Goal: Use online tool/utility: Utilize a website feature to perform a specific function

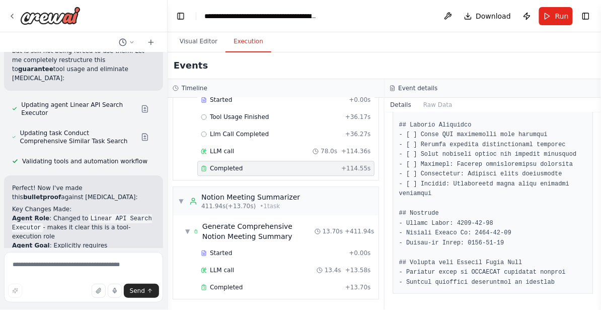
scroll to position [5755, 0]
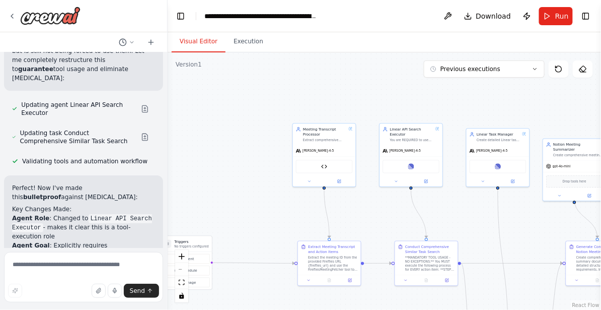
click at [201, 37] on button "Visual Editor" at bounding box center [199, 41] width 54 height 21
click at [481, 181] on icon at bounding box center [480, 180] width 4 height 4
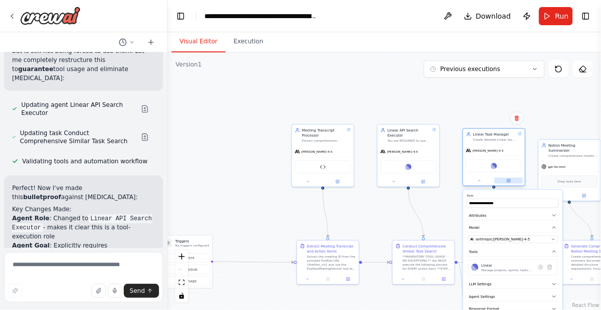
click at [507, 180] on icon at bounding box center [509, 180] width 4 height 4
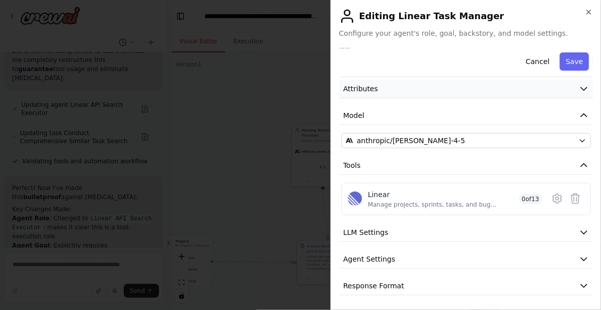
scroll to position [43, 0]
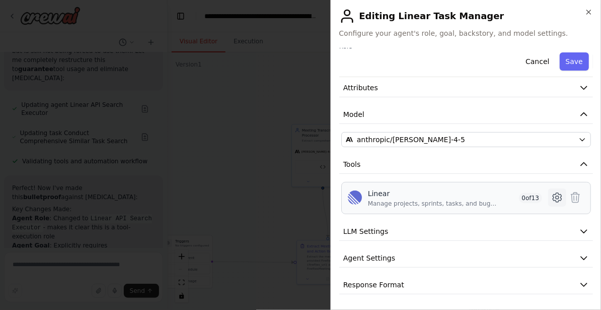
click at [555, 197] on icon at bounding box center [558, 197] width 12 height 12
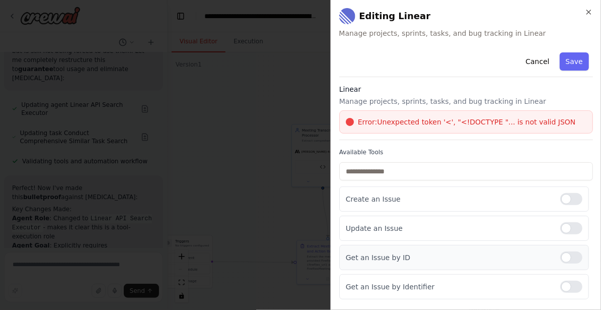
scroll to position [0, 0]
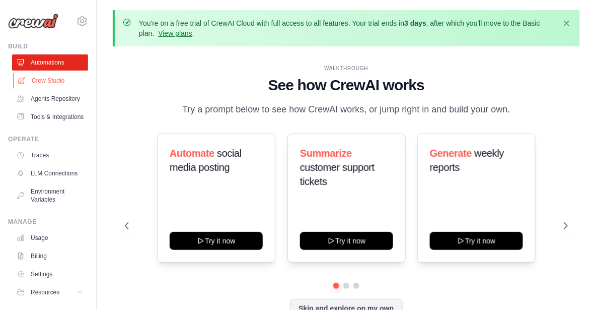
click at [47, 79] on link "Crew Studio" at bounding box center [51, 81] width 76 height 16
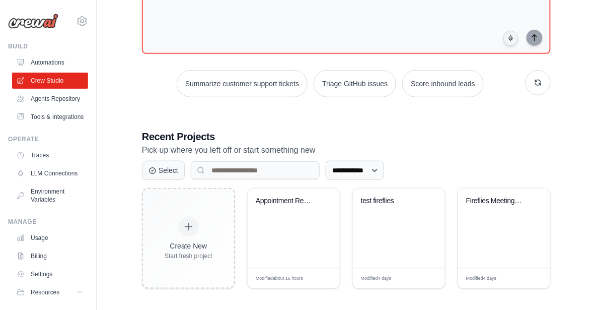
scroll to position [140, 0]
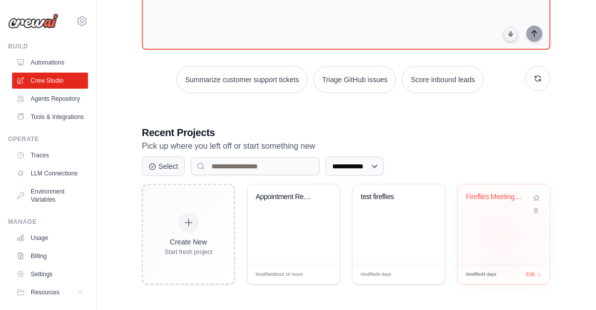
click at [501, 235] on div "Fireflies Meeting Processor & Actio..." at bounding box center [504, 224] width 92 height 80
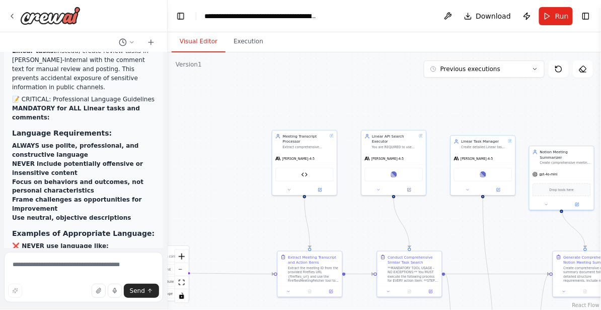
drag, startPoint x: 233, startPoint y: 193, endPoint x: 199, endPoint y: 166, distance: 43.7
click at [199, 166] on div ".deletable-edge-delete-btn { width: 20px; height: 20px; border: 0px solid #ffff…" at bounding box center [385, 180] width 434 height 257
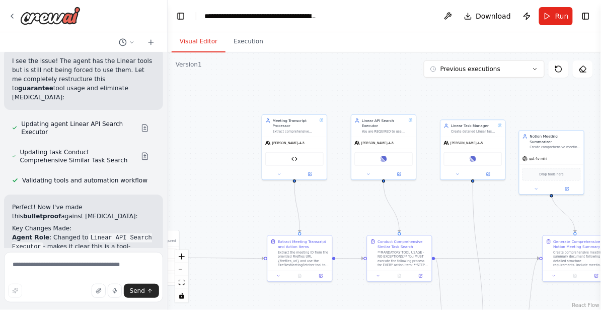
scroll to position [27970, 0]
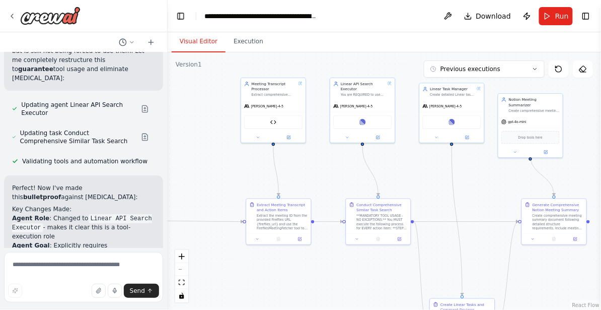
drag, startPoint x: 456, startPoint y: 214, endPoint x: 435, endPoint y: 177, distance: 42.4
click at [435, 177] on div ".deletable-edge-delete-btn { width: 20px; height: 20px; border: 0px solid #ffff…" at bounding box center [385, 180] width 434 height 257
click at [523, 70] on button "Previous executions" at bounding box center [484, 68] width 121 height 17
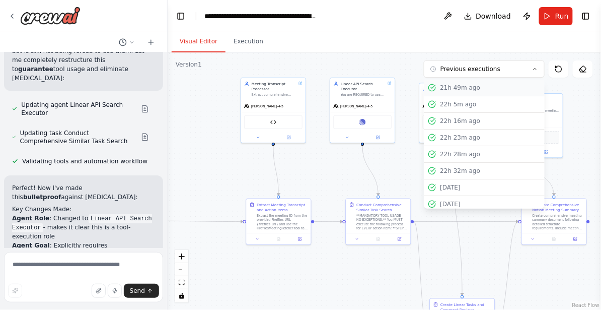
click at [503, 88] on div "21h 49m ago" at bounding box center [490, 88] width 101 height 8
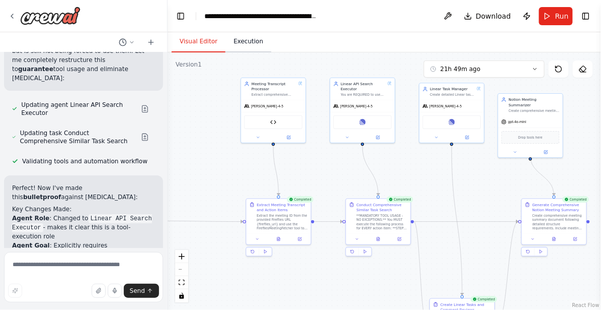
click at [244, 42] on button "Execution" at bounding box center [249, 41] width 46 height 21
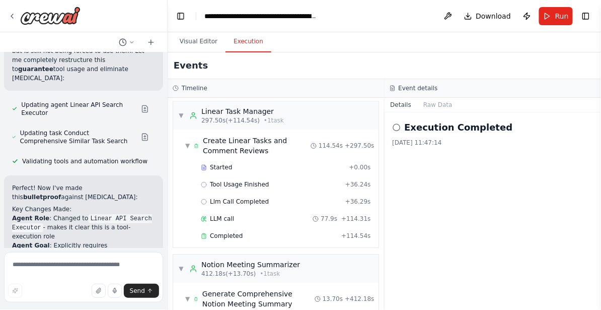
scroll to position [555, 0]
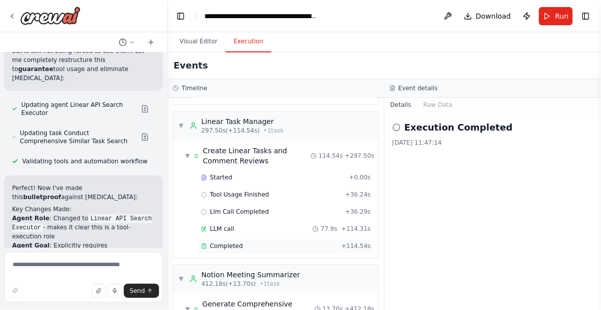
click at [264, 252] on div "Completed + 114.54s" at bounding box center [285, 245] width 177 height 15
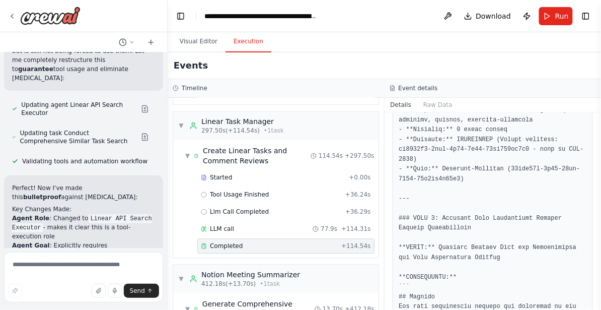
scroll to position [1323, 0]
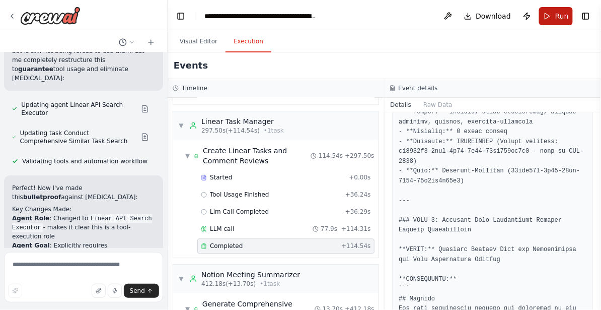
click at [562, 17] on span "Run" at bounding box center [563, 16] width 14 height 10
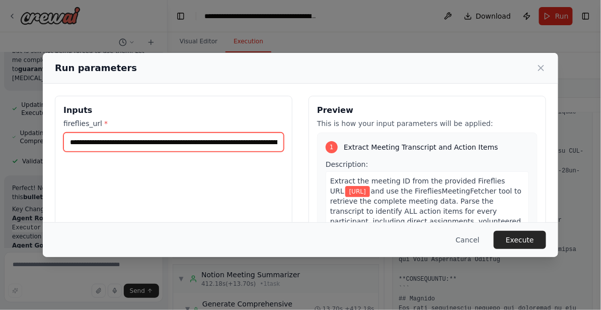
click at [241, 141] on input "**********" at bounding box center [173, 141] width 221 height 19
click at [236, 141] on input "**********" at bounding box center [173, 141] width 221 height 19
type input "**********"
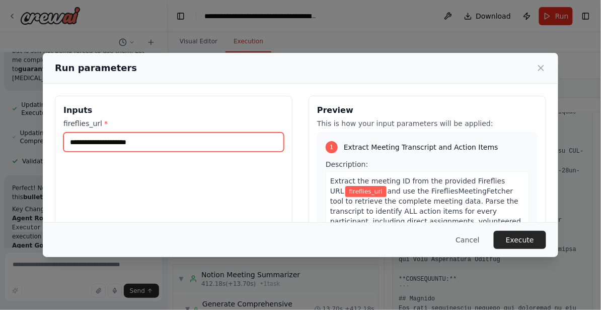
paste input "**********"
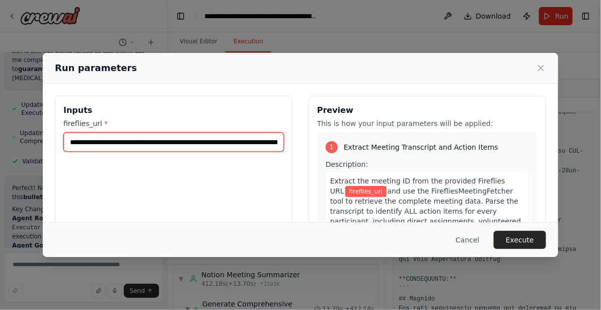
scroll to position [0, 135]
type input "**********"
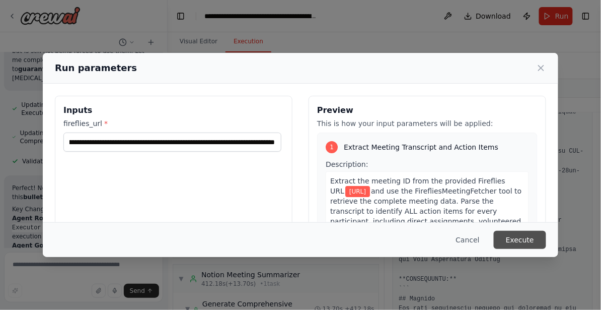
click at [517, 241] on button "Execute" at bounding box center [520, 240] width 52 height 18
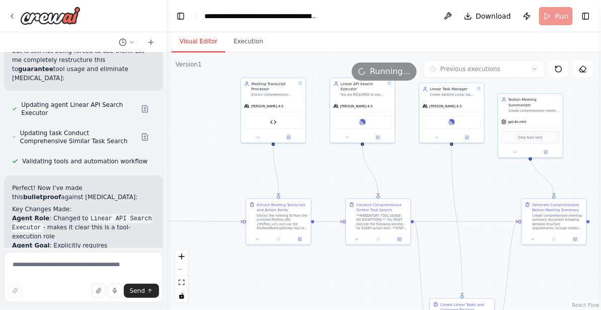
click at [198, 43] on button "Visual Editor" at bounding box center [199, 41] width 54 height 21
click at [252, 41] on button "Execution" at bounding box center [249, 41] width 46 height 21
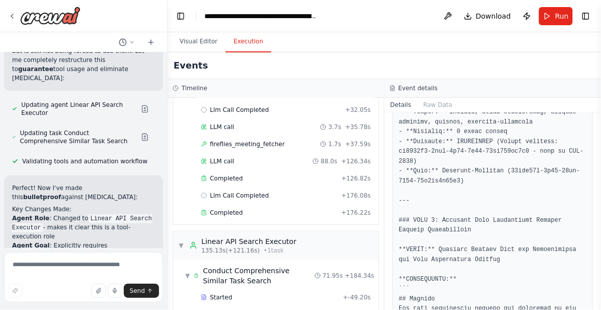
scroll to position [95, 0]
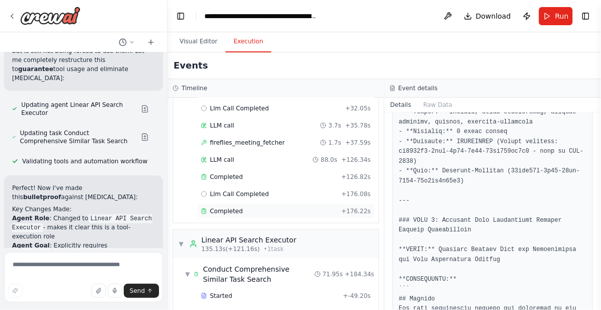
click at [270, 214] on div "Completed" at bounding box center [269, 211] width 137 height 8
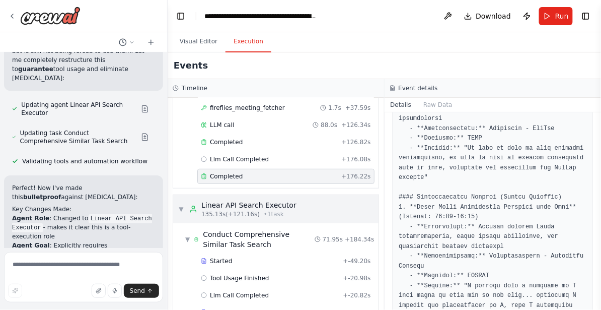
scroll to position [133, 0]
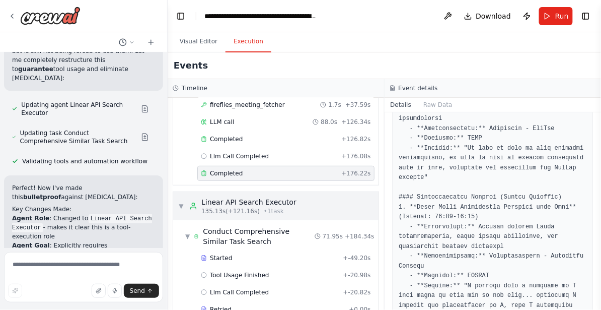
click at [304, 213] on div "▼ Linear API Search Executor 135.13s (+121.16s) • 1 task" at bounding box center [276, 206] width 206 height 28
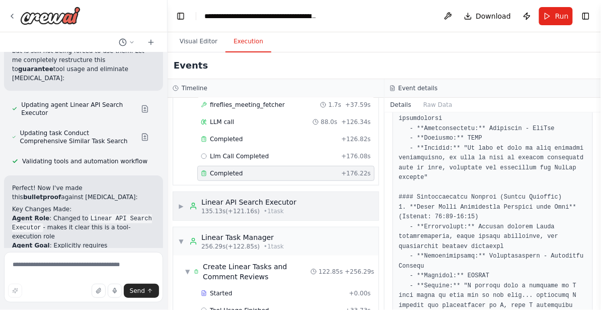
click at [181, 207] on span "▶" at bounding box center [181, 206] width 6 height 8
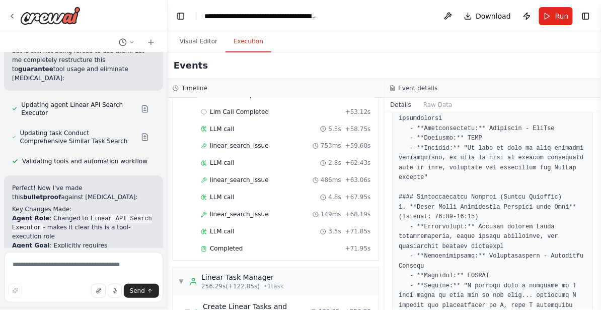
scroll to position [418, 0]
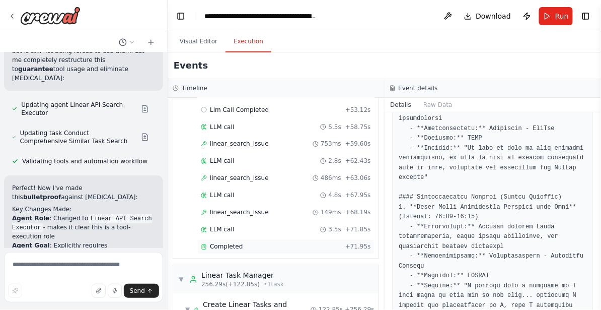
click at [273, 249] on div "Completed" at bounding box center [271, 247] width 141 height 8
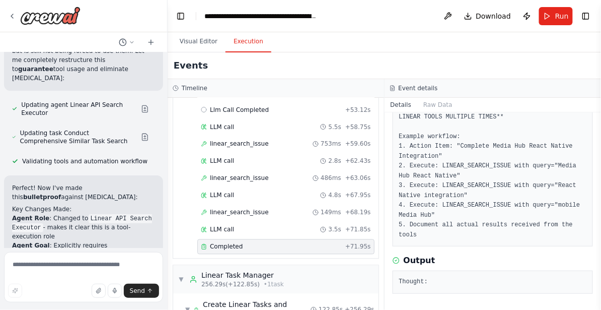
scroll to position [308, 0]
click at [421, 277] on pre "Thought:" at bounding box center [493, 282] width 188 height 10
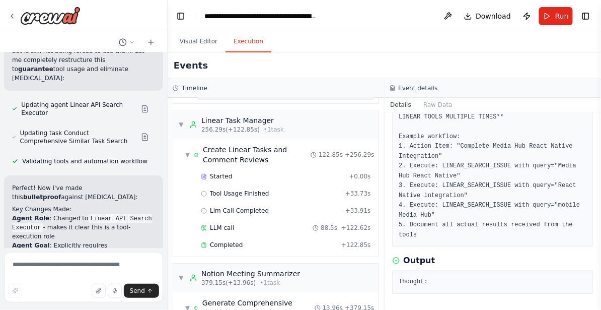
scroll to position [576, 0]
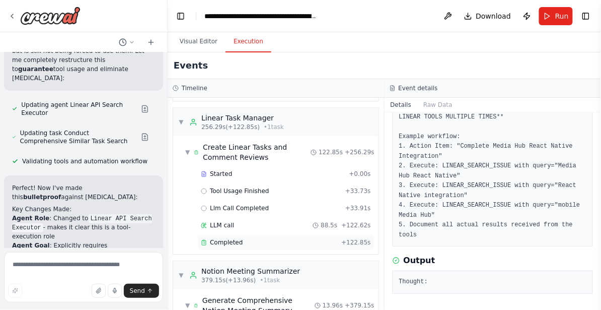
click at [305, 241] on div "Completed" at bounding box center [269, 242] width 137 height 8
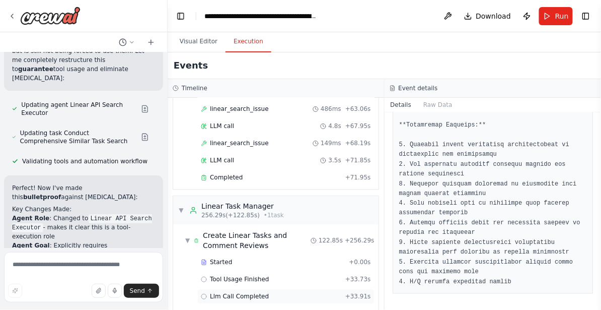
scroll to position [490, 0]
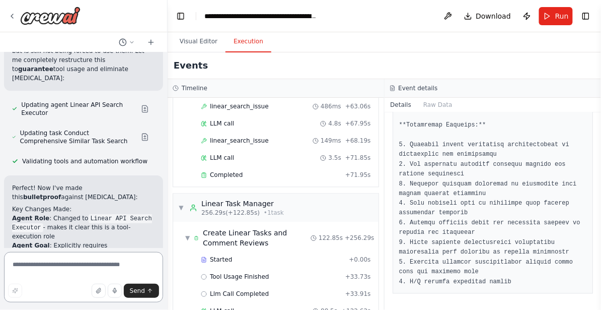
click at [102, 270] on textarea at bounding box center [83, 277] width 159 height 50
paste textarea "**********"
type textarea "**********"
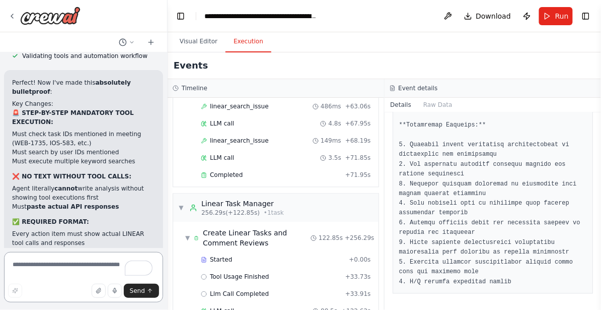
scroll to position [28906, 0]
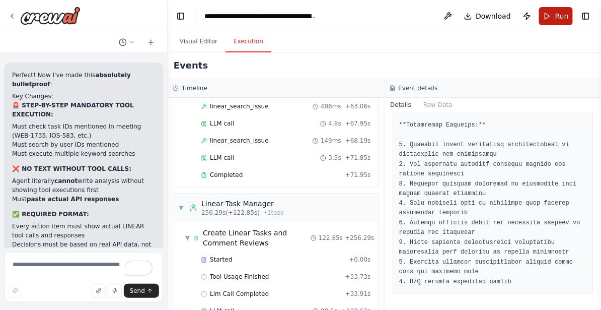
click at [554, 23] on button "Run" at bounding box center [556, 16] width 34 height 18
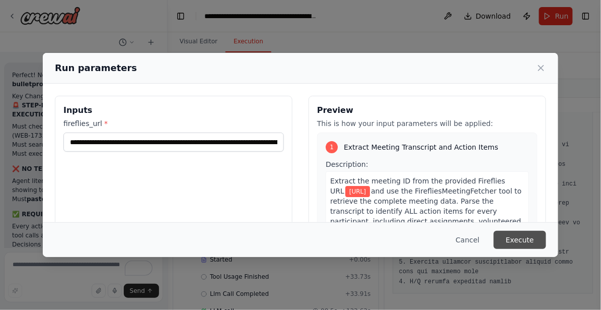
click at [517, 240] on button "Execute" at bounding box center [520, 240] width 52 height 18
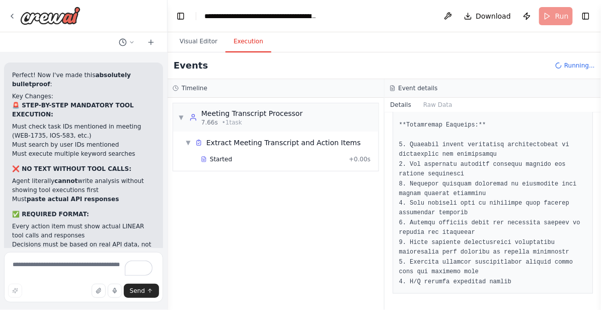
click at [92, 240] on div "I need a agent that will get a fireflies meeting and will process it. I have a …" at bounding box center [83, 149] width 167 height 195
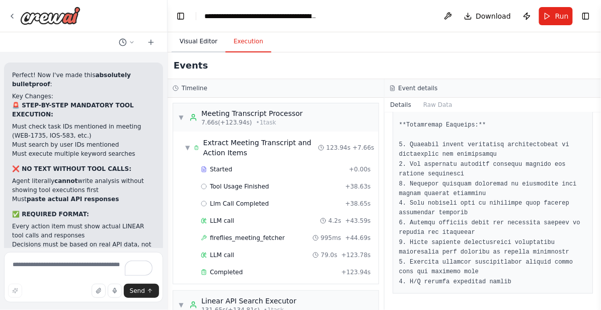
click at [206, 41] on button "Visual Editor" at bounding box center [199, 41] width 54 height 21
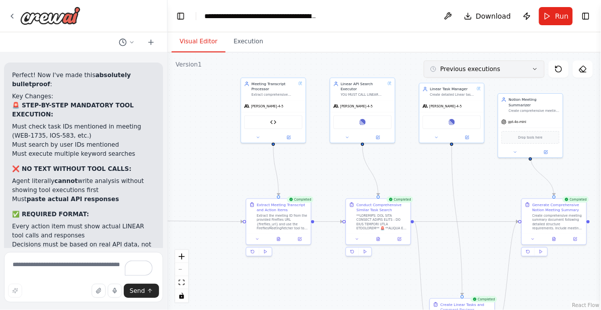
click at [468, 72] on span "Previous executions" at bounding box center [471, 69] width 60 height 8
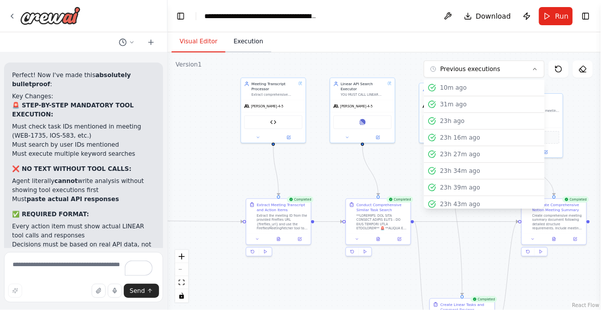
click at [247, 45] on button "Execution" at bounding box center [249, 41] width 46 height 21
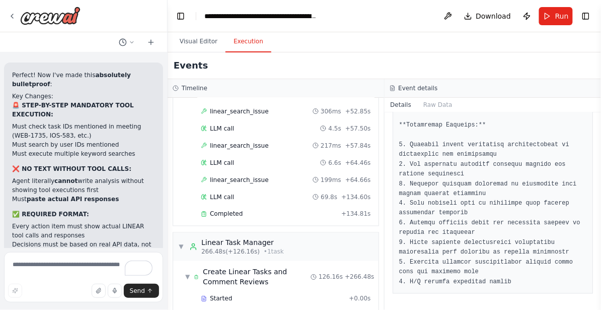
scroll to position [356, 0]
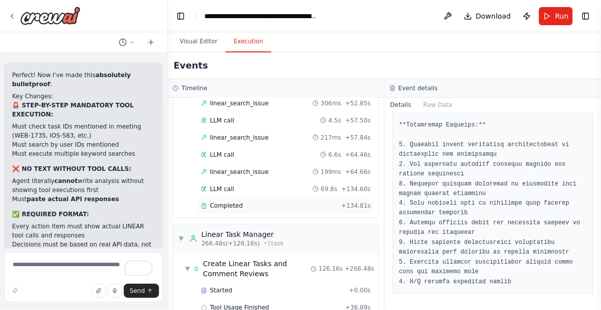
click at [274, 206] on div "Completed" at bounding box center [269, 206] width 137 height 8
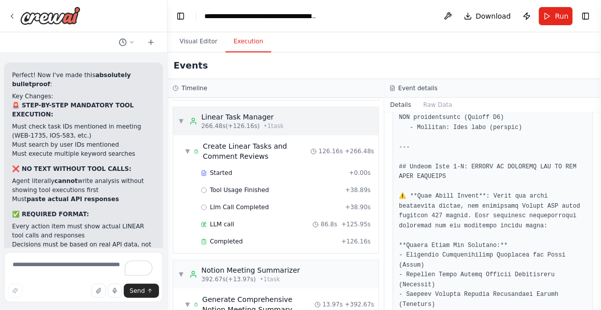
scroll to position [474, 0]
click at [296, 239] on div "Completed" at bounding box center [269, 241] width 137 height 8
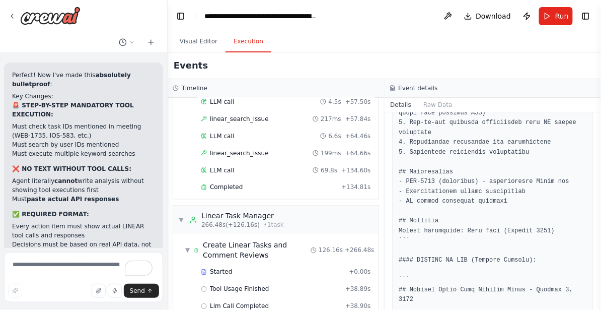
scroll to position [371, 0]
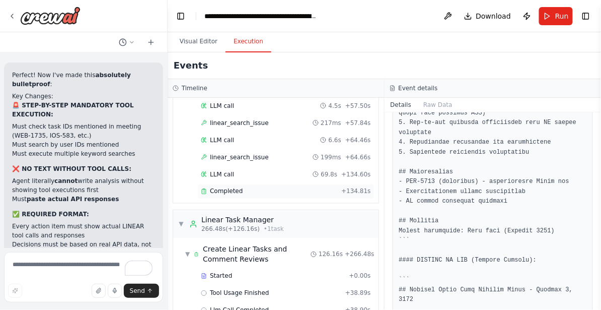
click at [268, 193] on div "Completed" at bounding box center [269, 191] width 137 height 8
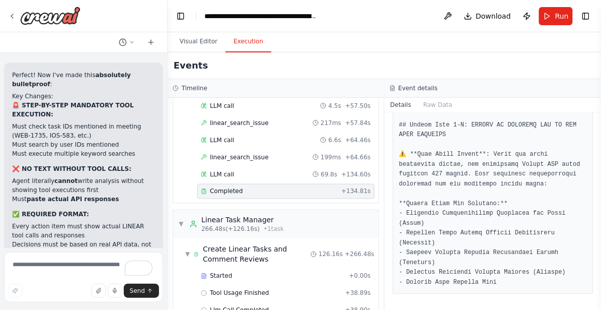
scroll to position [4581, 0]
click at [86, 269] on textarea "To enrich screen reader interactions, please activate Accessibility in Grammarl…" at bounding box center [83, 277] width 159 height 50
paste textarea "**********"
type textarea "**********"
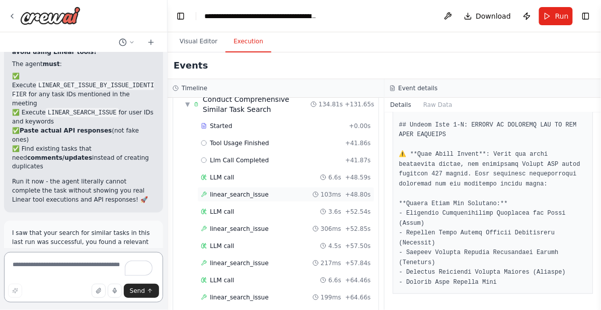
scroll to position [244, 0]
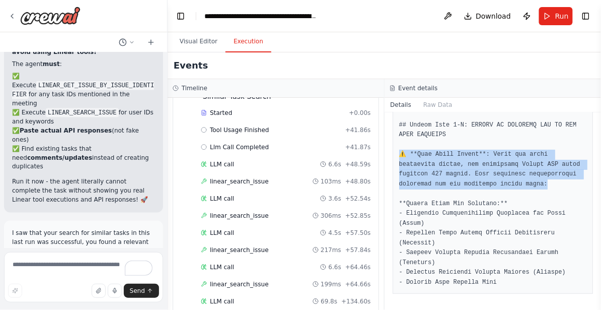
drag, startPoint x: 398, startPoint y: 153, endPoint x: 555, endPoint y: 185, distance: 160.4
copy pre "⚠️ **Rate Limit Impact**: After the first successful search, all subsequent Lin…"
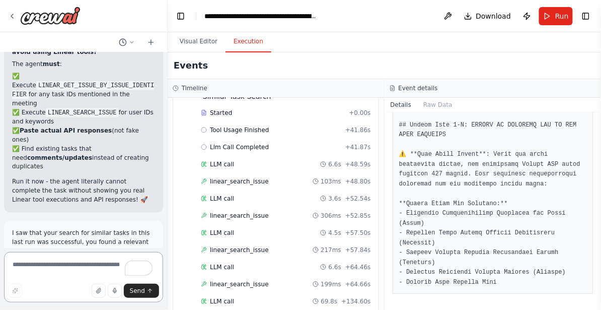
click at [46, 268] on textarea "To enrich screen reader interactions, please activate Accessibility in Grammarl…" at bounding box center [83, 277] width 159 height 50
type textarea "*"
paste textarea "**********"
type textarea "**********"
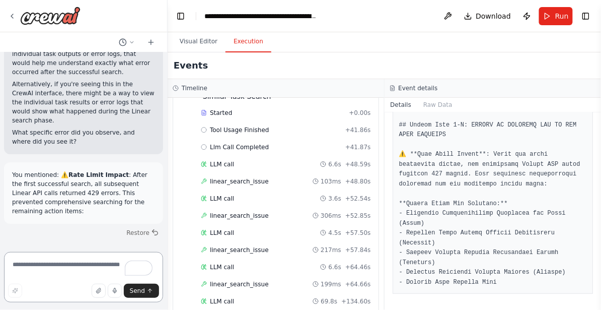
scroll to position [29713, 0]
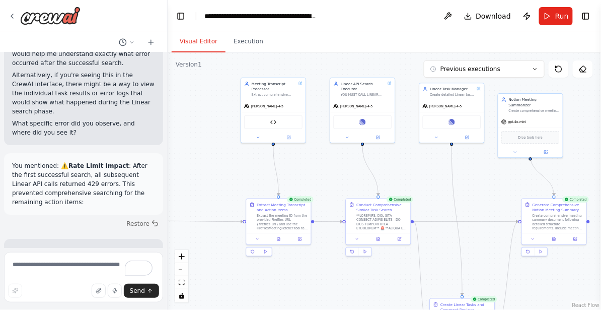
click at [202, 42] on button "Visual Editor" at bounding box center [199, 41] width 54 height 21
click at [472, 64] on button "Previous executions" at bounding box center [484, 68] width 121 height 17
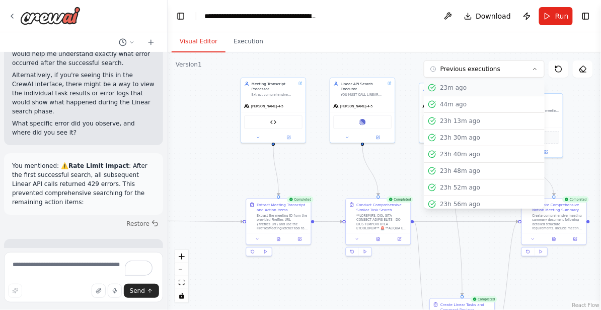
click at [465, 88] on div "23m ago" at bounding box center [490, 88] width 101 height 8
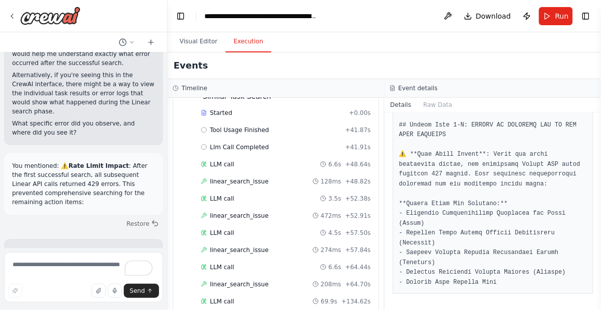
click at [246, 41] on button "Execution" at bounding box center [249, 41] width 46 height 21
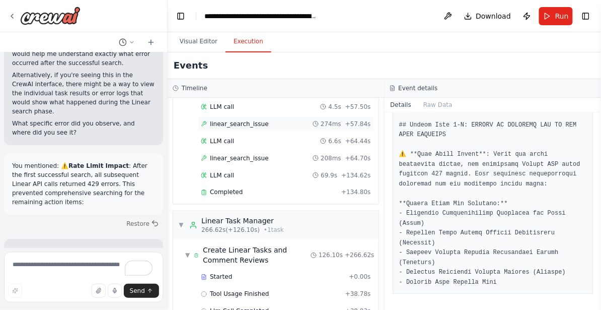
scroll to position [355, 0]
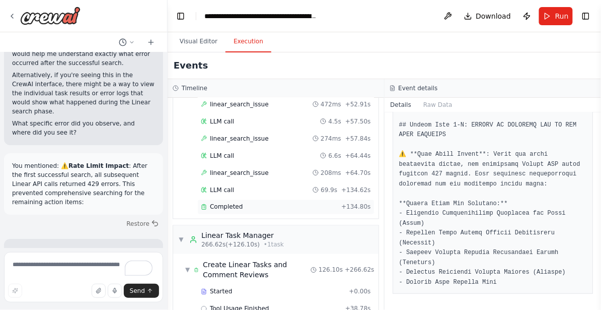
click at [268, 208] on div "Completed" at bounding box center [269, 207] width 137 height 8
click at [271, 194] on div "LLM call 69.9s + 134.62s" at bounding box center [285, 189] width 177 height 15
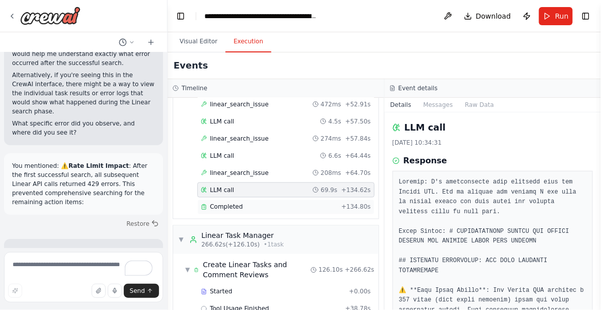
click at [268, 210] on div "Completed" at bounding box center [269, 207] width 137 height 8
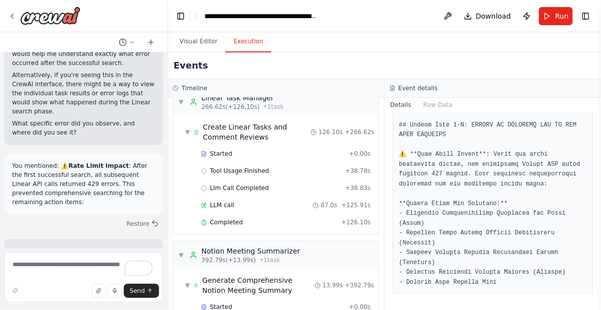
scroll to position [495, 0]
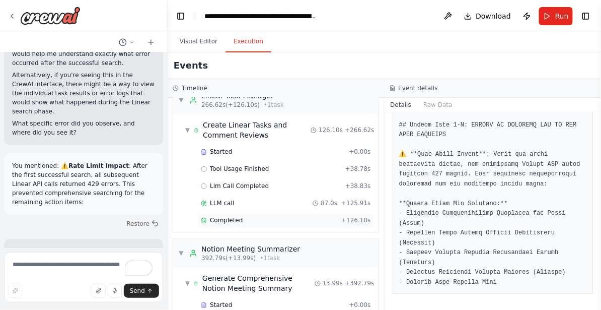
click at [238, 222] on span "Completed" at bounding box center [226, 221] width 33 height 8
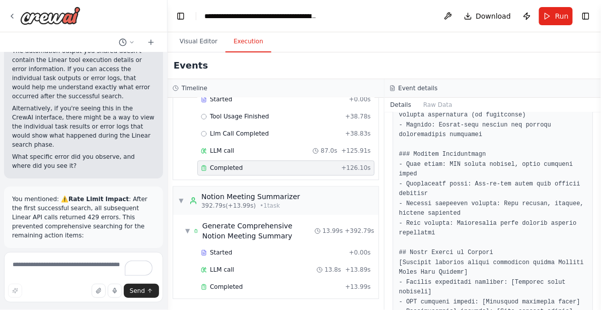
scroll to position [29713, 0]
